Goal: Task Accomplishment & Management: Manage account settings

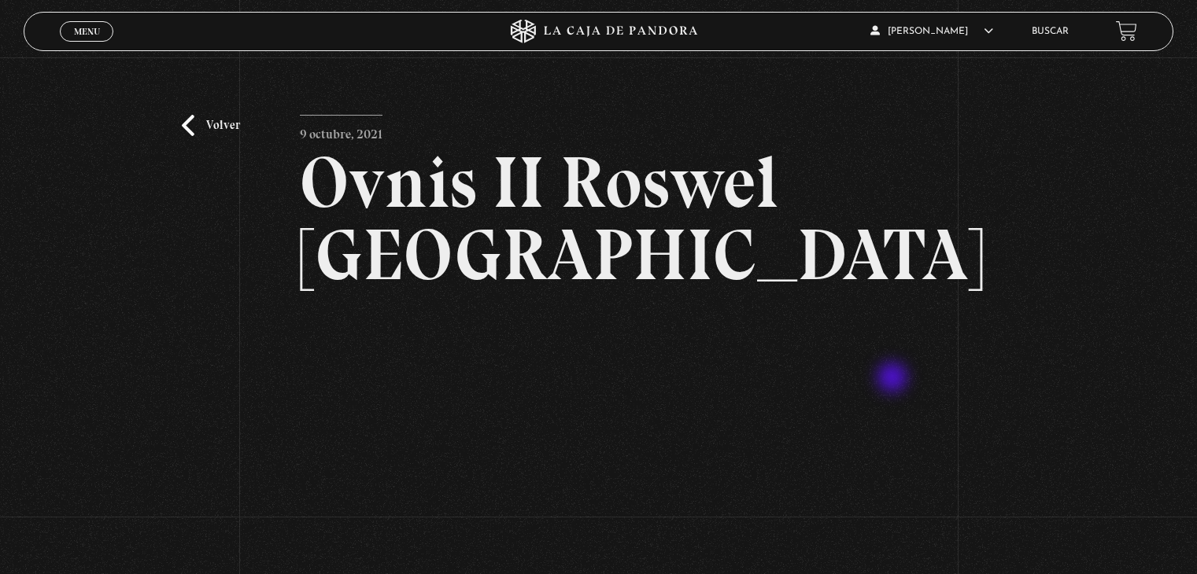
scroll to position [176, 0]
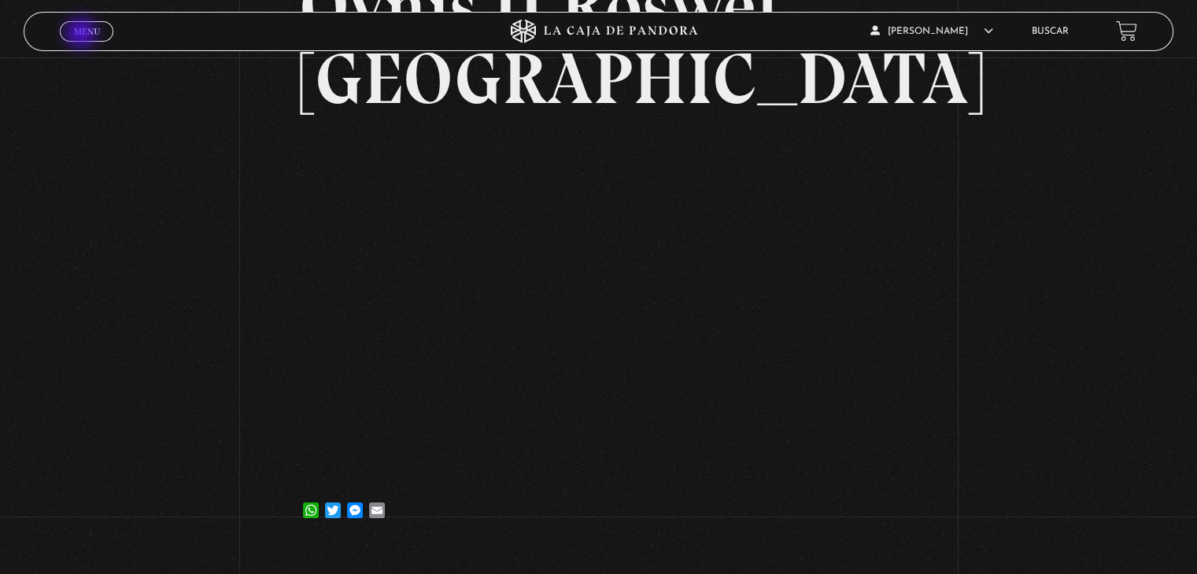
click at [83, 35] on span "Menu" at bounding box center [87, 31] width 26 height 9
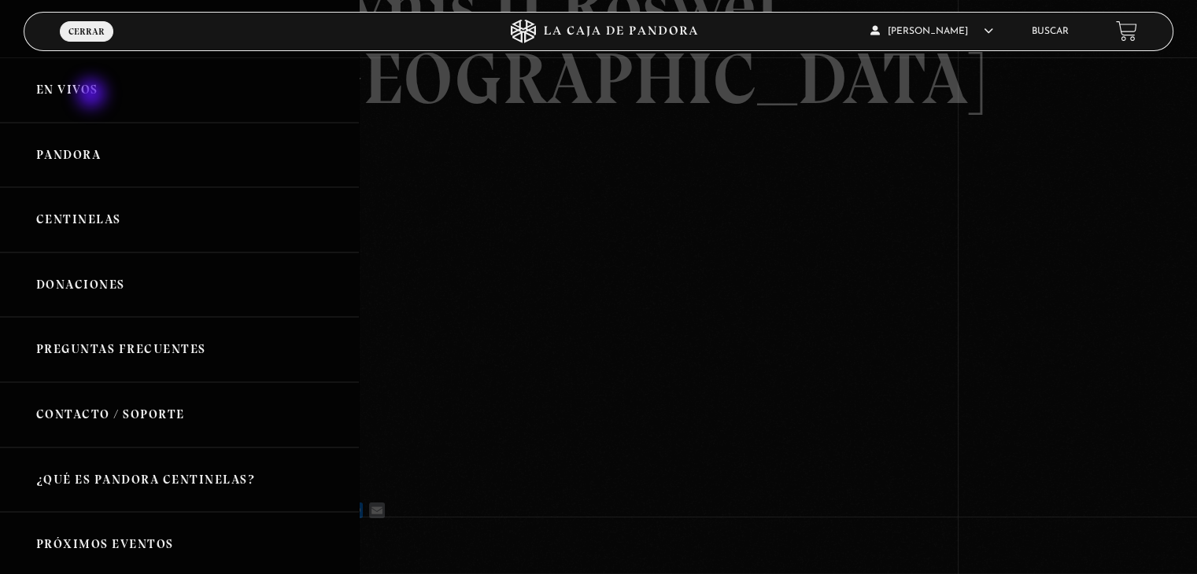
click at [93, 95] on link "En vivos" at bounding box center [179, 89] width 359 height 65
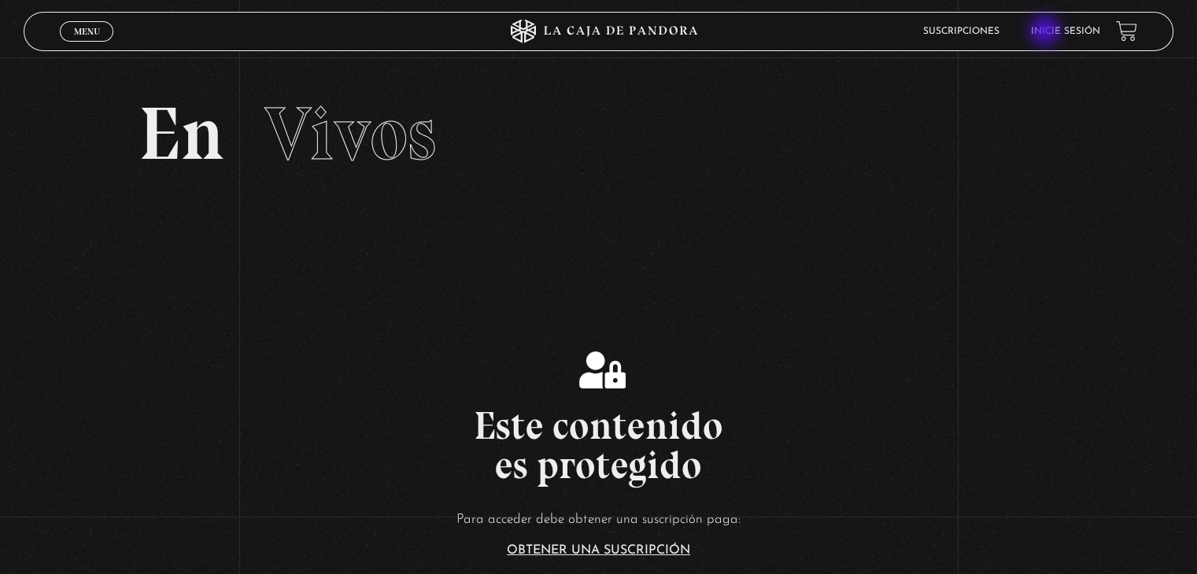
click at [1047, 32] on link "Inicie sesión" at bounding box center [1065, 31] width 69 height 9
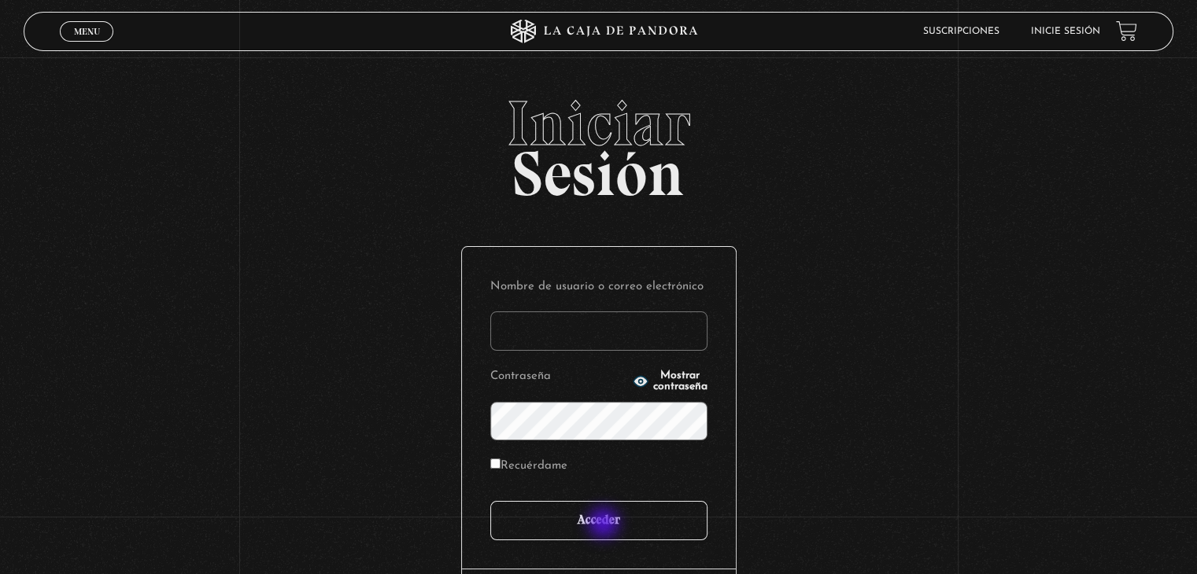
type input "anamariasalas18@gmail.com"
click at [605, 525] on input "Acceder" at bounding box center [598, 520] width 217 height 39
